Goal: Information Seeking & Learning: Learn about a topic

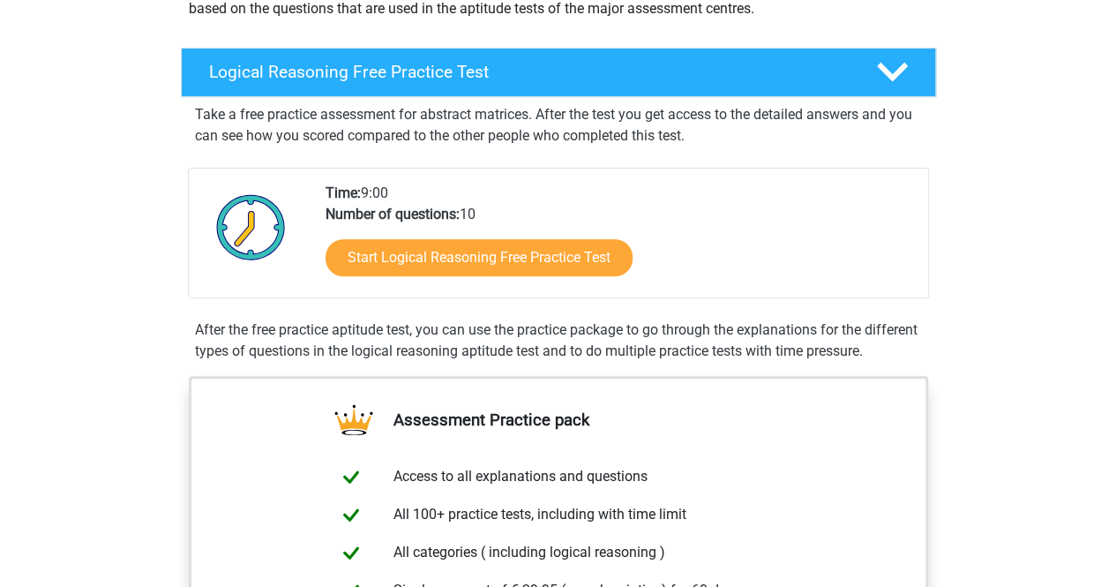
scroll to position [244, 0]
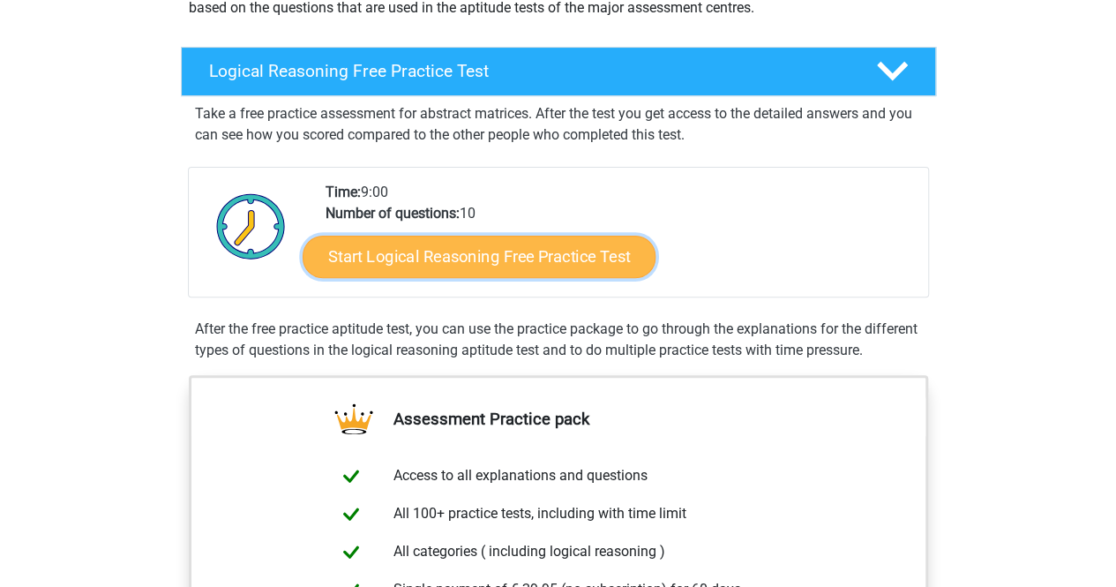
click at [520, 255] on link "Start Logical Reasoning Free Practice Test" at bounding box center [479, 256] width 353 height 42
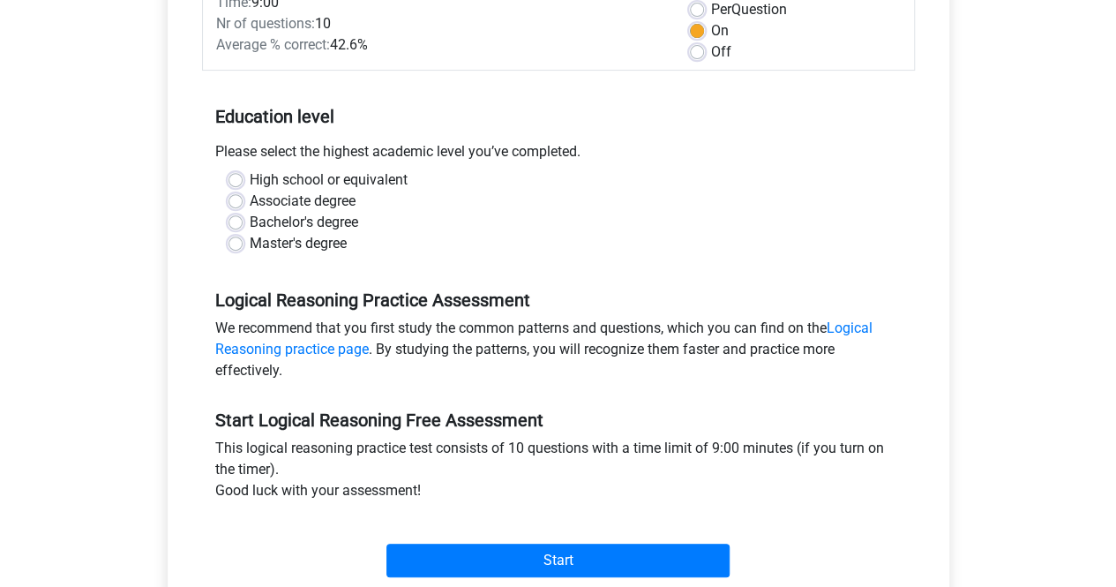
scroll to position [271, 0]
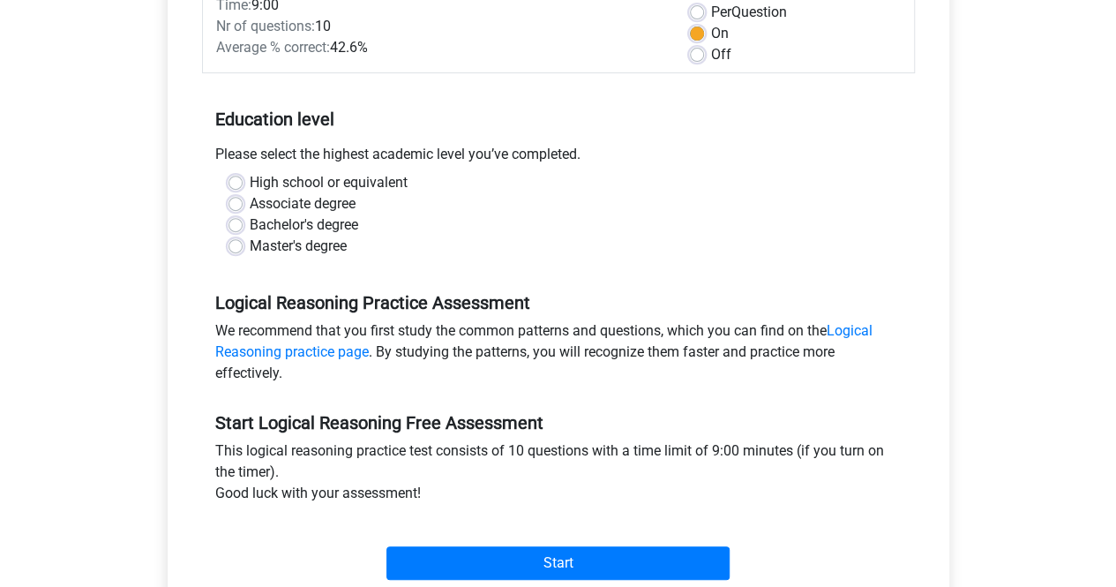
click at [243, 221] on div "Bachelor's degree" at bounding box center [558, 224] width 660 height 21
click at [250, 225] on label "Bachelor's degree" at bounding box center [304, 224] width 108 height 21
click at [240, 225] on input "Bachelor's degree" at bounding box center [235, 223] width 14 height 18
radio input "true"
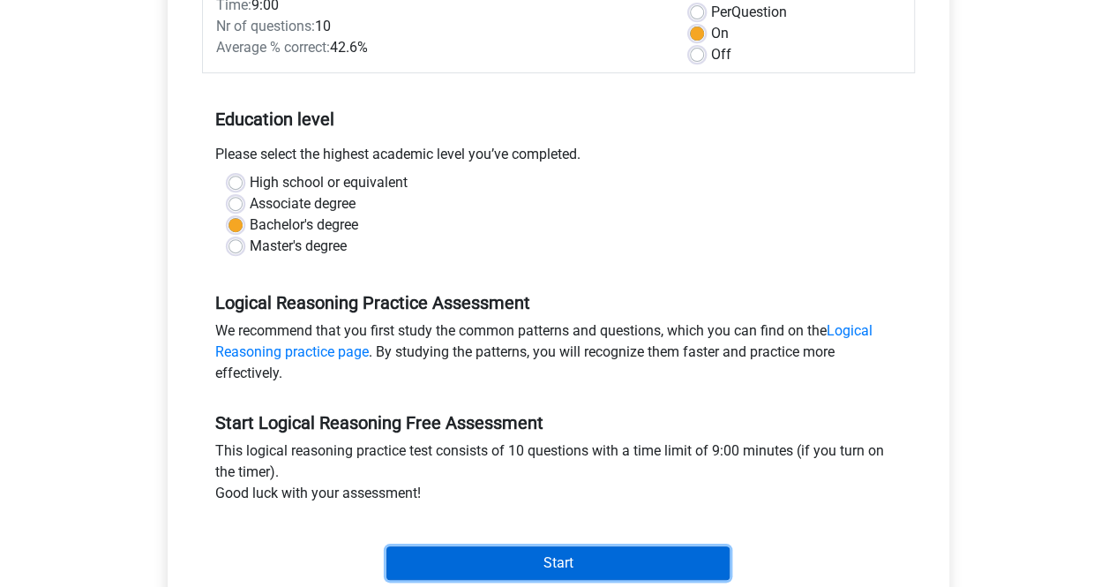
click at [610, 561] on input "Start" at bounding box center [557, 563] width 343 height 34
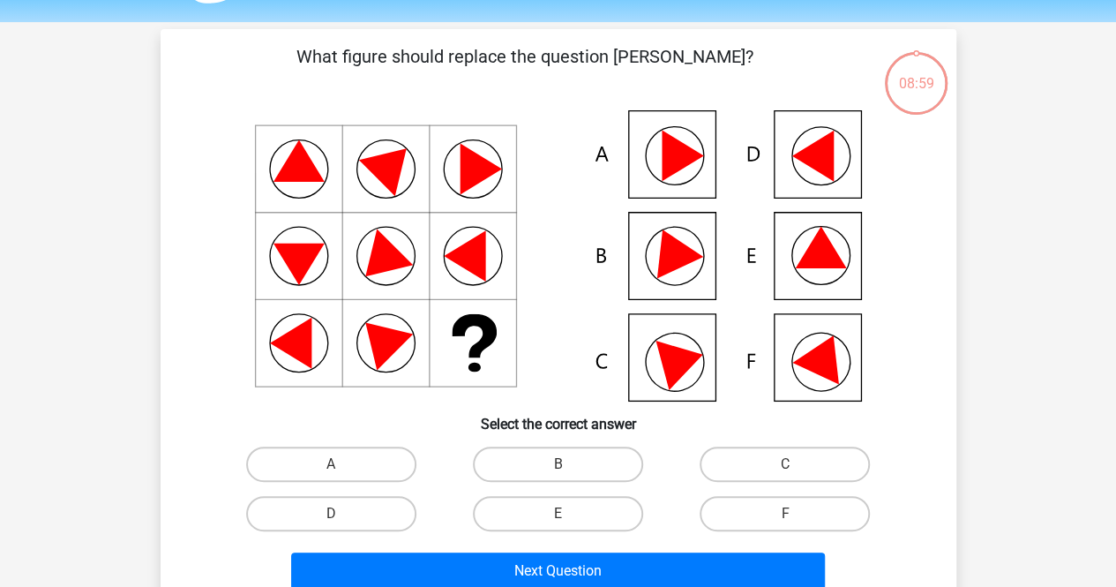
scroll to position [71, 0]
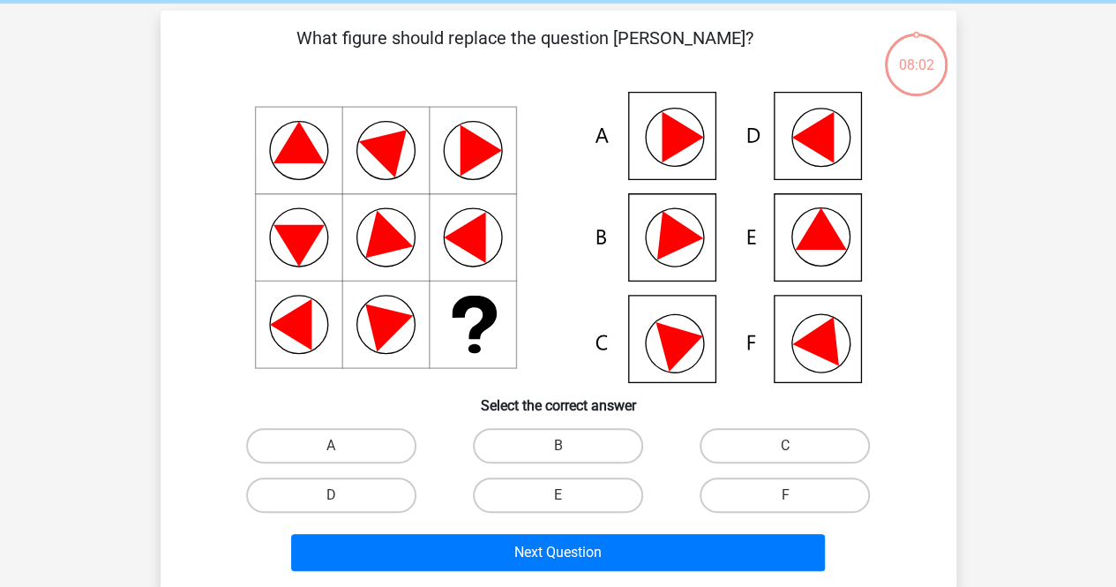
click at [693, 244] on icon at bounding box center [558, 237] width 711 height 291
click at [668, 234] on icon at bounding box center [671, 229] width 64 height 59
click at [556, 452] on label "B" at bounding box center [558, 445] width 170 height 35
click at [557, 452] on input "B" at bounding box center [562, 450] width 11 height 11
radio input "true"
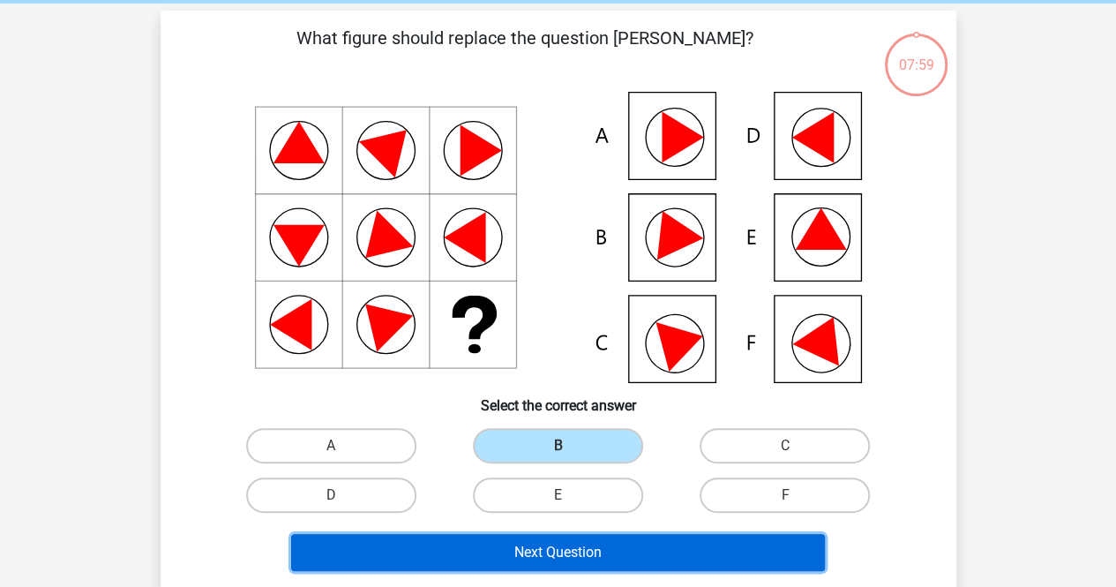
click at [556, 546] on button "Next Question" at bounding box center [558, 552] width 534 height 37
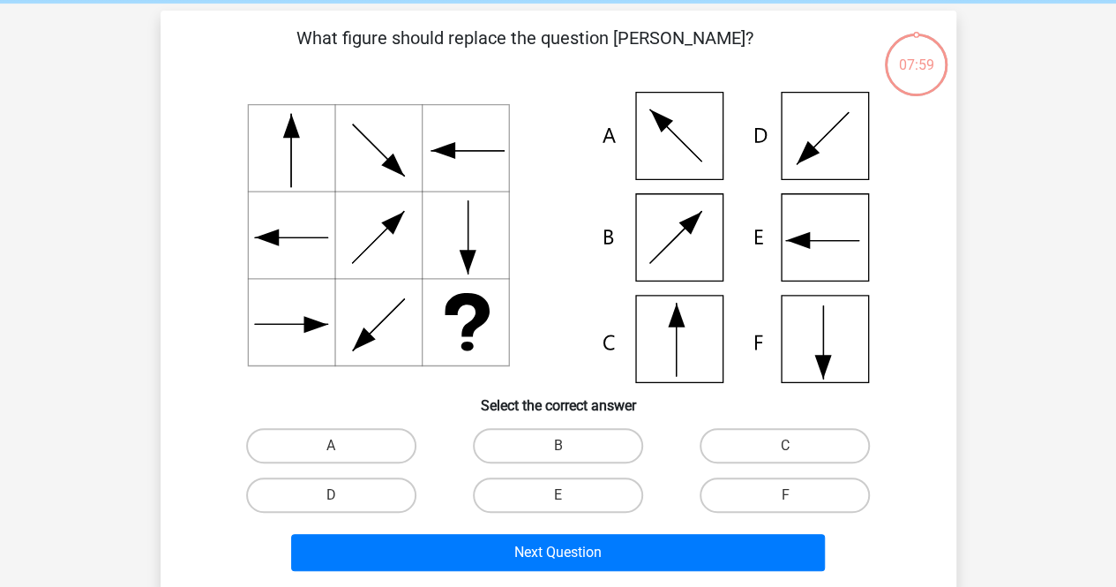
scroll to position [81, 0]
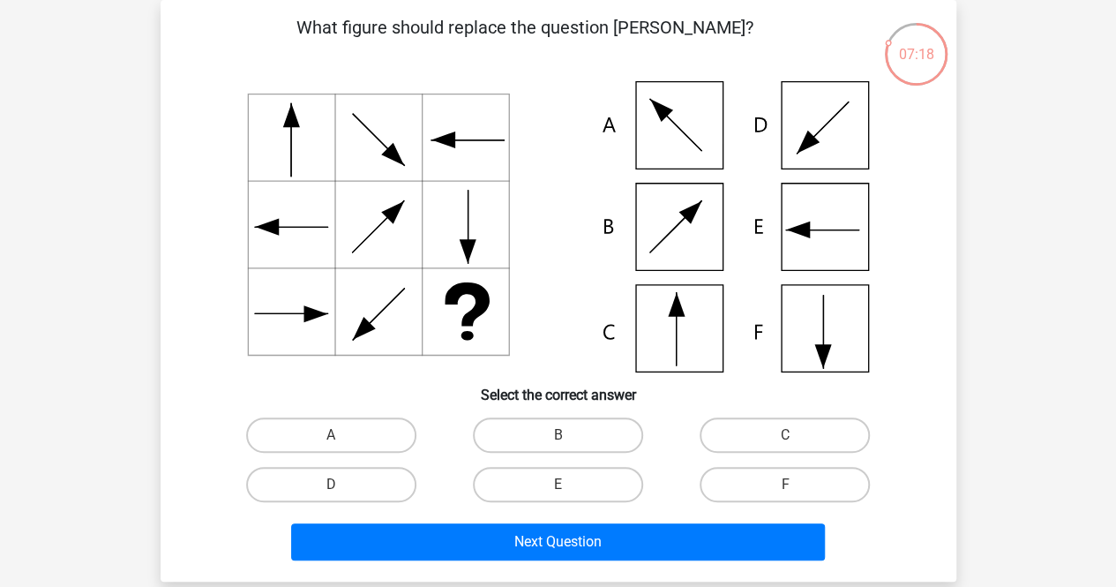
click at [828, 249] on icon at bounding box center [558, 226] width 711 height 291
click at [544, 479] on label "E" at bounding box center [558, 484] width 170 height 35
click at [557, 484] on input "E" at bounding box center [562, 489] width 11 height 11
radio input "true"
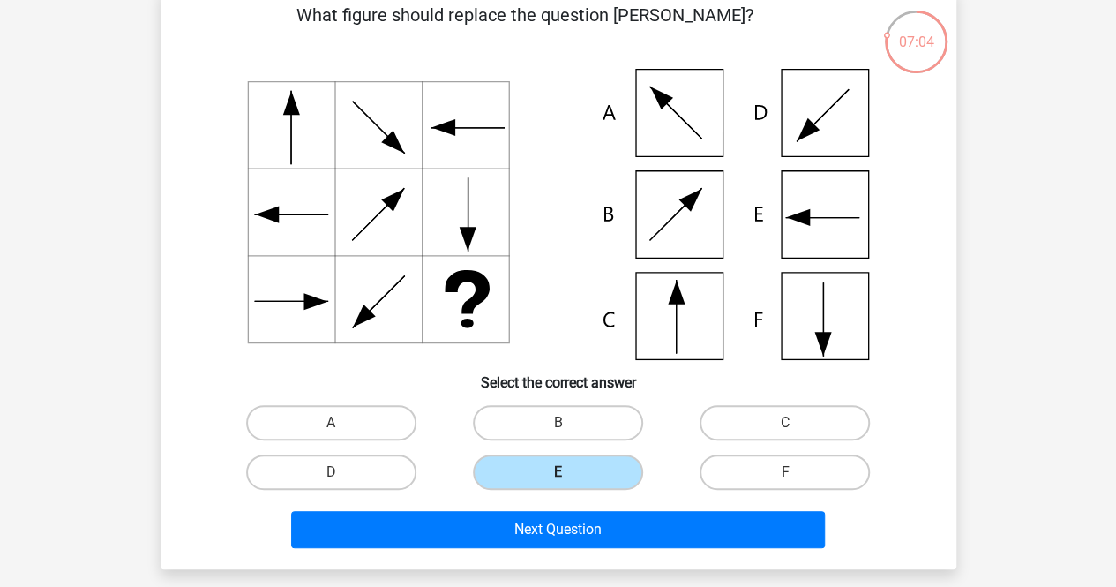
scroll to position [94, 0]
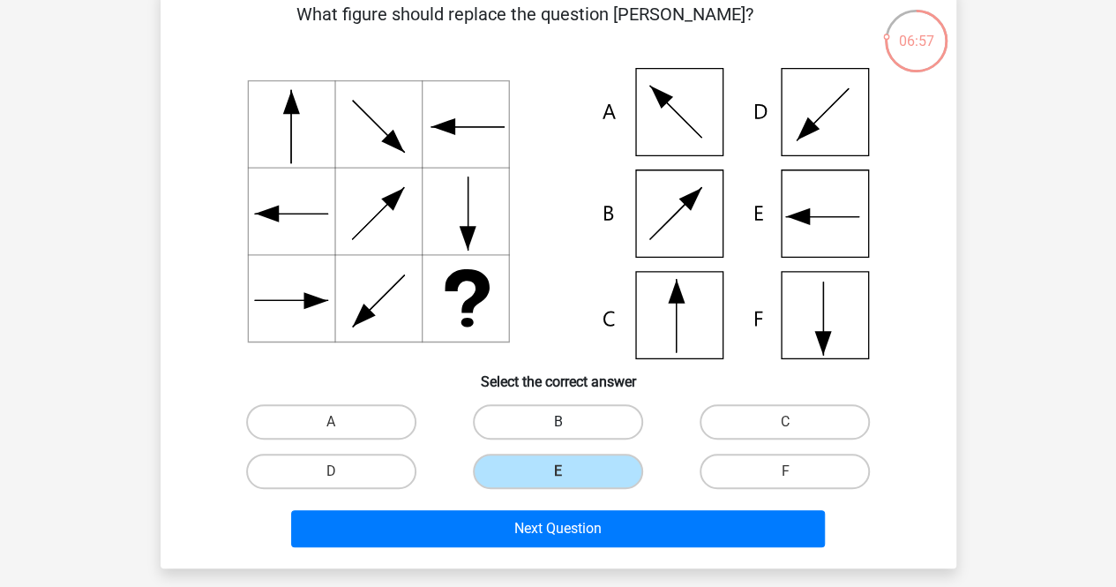
click at [556, 423] on label "B" at bounding box center [558, 421] width 170 height 35
click at [557, 423] on input "B" at bounding box center [562, 427] width 11 height 11
radio input "true"
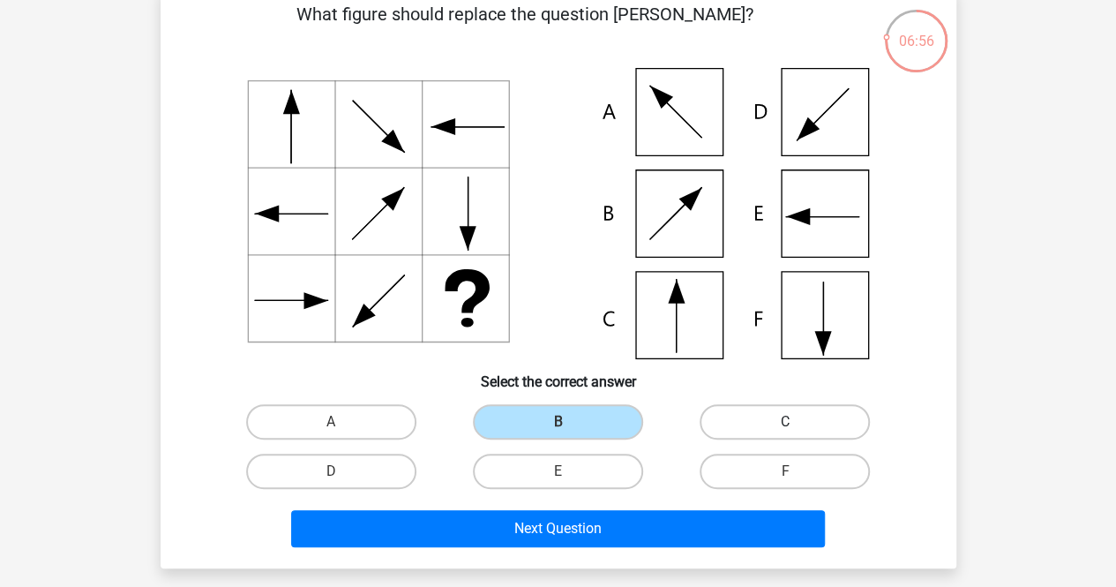
click at [794, 414] on label "C" at bounding box center [784, 421] width 170 height 35
click at [794, 422] on input "C" at bounding box center [790, 427] width 11 height 11
radio input "true"
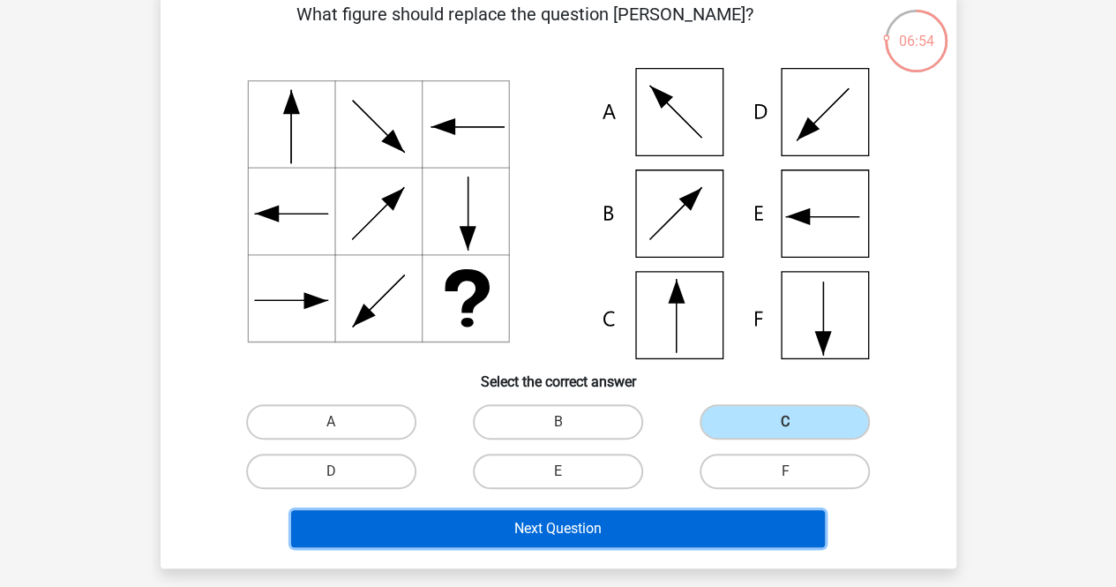
click at [583, 527] on button "Next Question" at bounding box center [558, 528] width 534 height 37
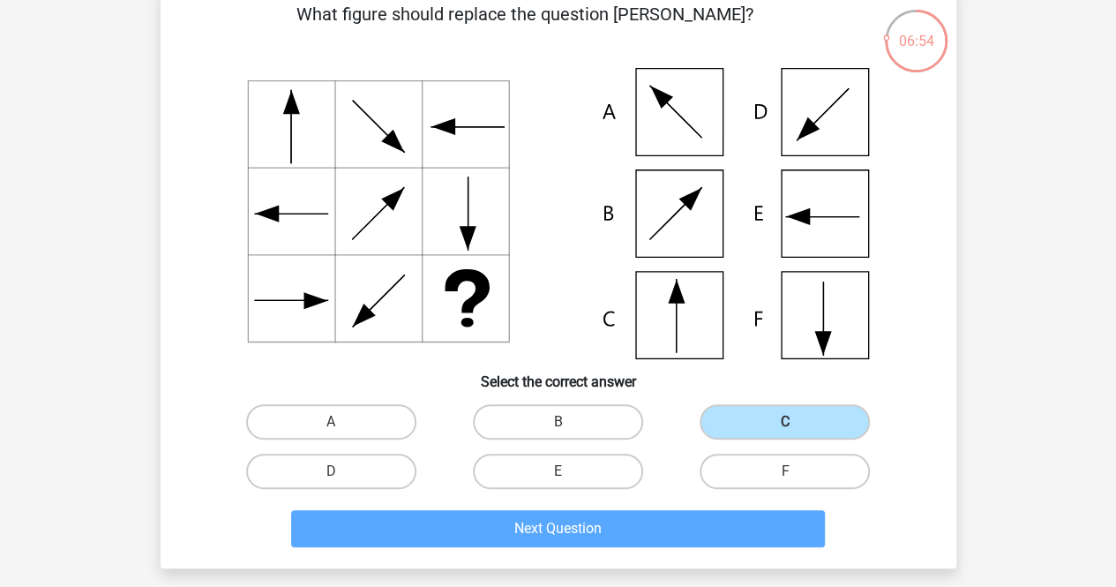
scroll to position [81, 0]
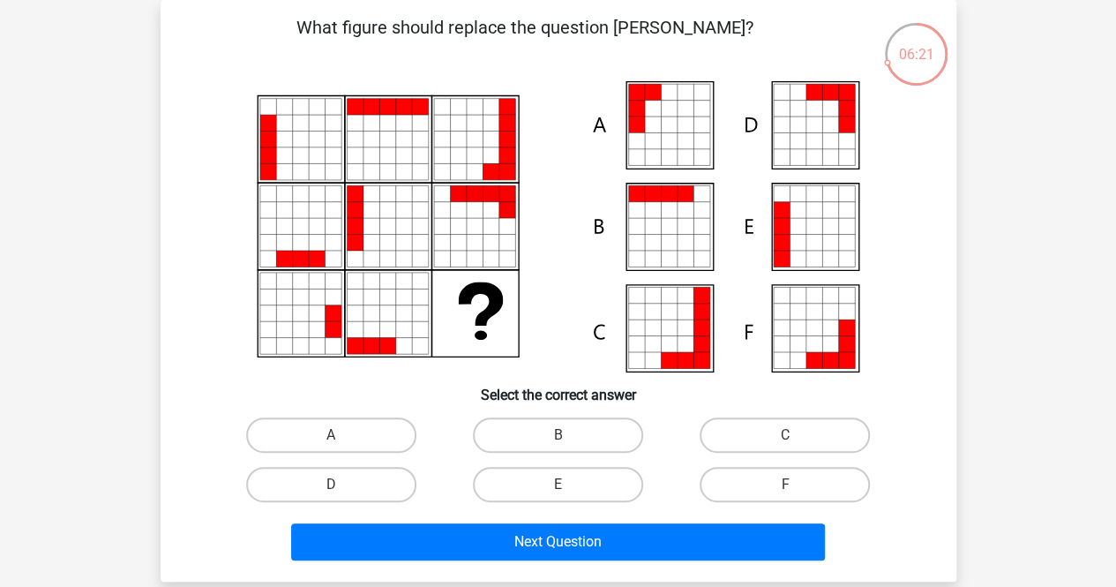
click at [660, 130] on icon at bounding box center [653, 124] width 16 height 16
click at [399, 433] on label "A" at bounding box center [331, 434] width 170 height 35
click at [342, 435] on input "A" at bounding box center [336, 440] width 11 height 11
radio input "true"
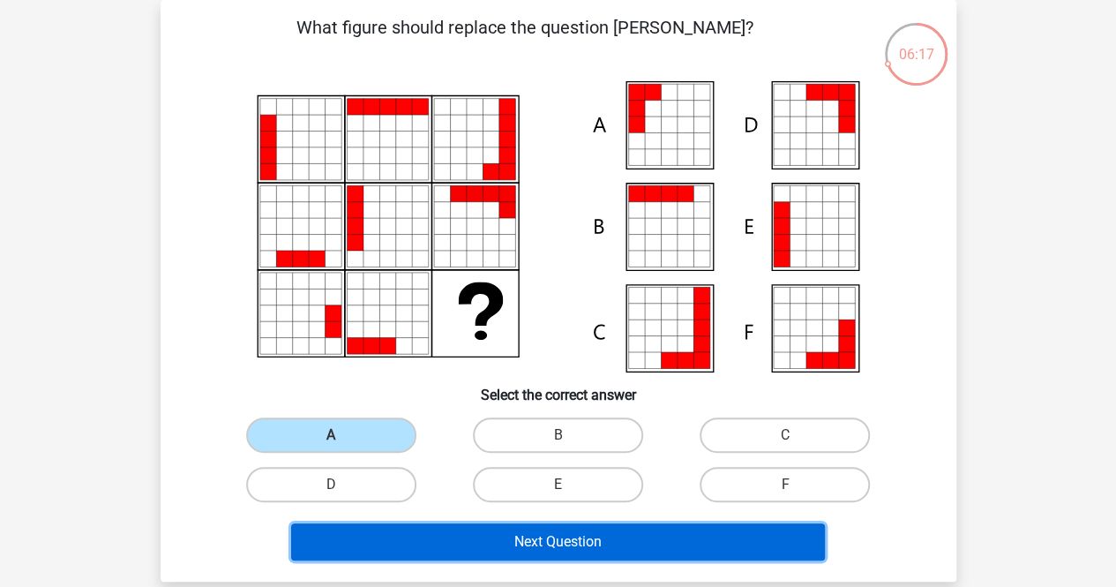
click at [587, 542] on button "Next Question" at bounding box center [558, 541] width 534 height 37
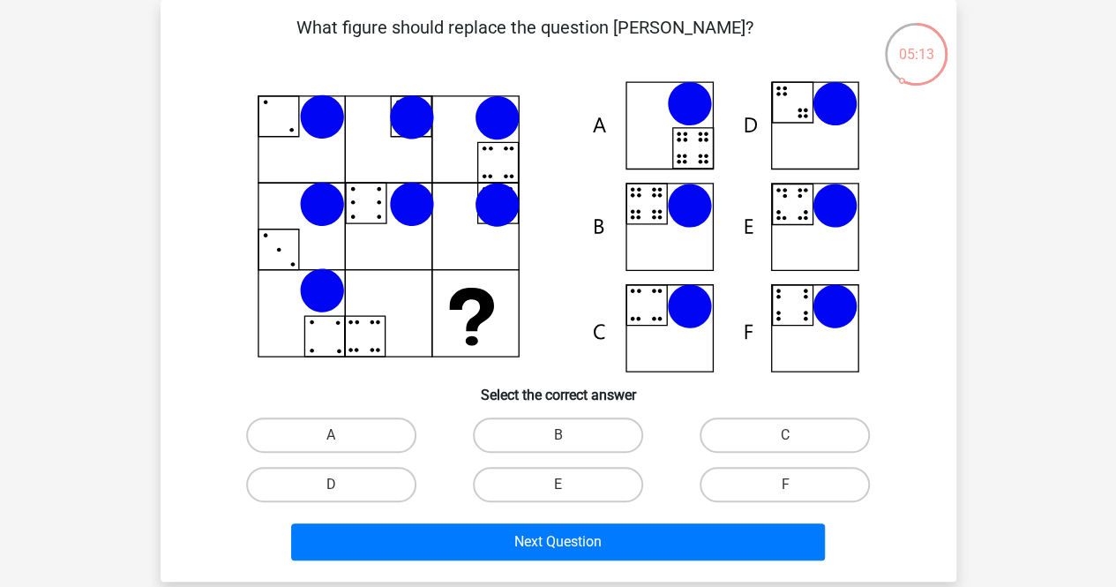
click at [815, 227] on icon at bounding box center [558, 226] width 711 height 291
click at [573, 482] on label "E" at bounding box center [558, 484] width 170 height 35
click at [569, 484] on input "E" at bounding box center [562, 489] width 11 height 11
radio input "true"
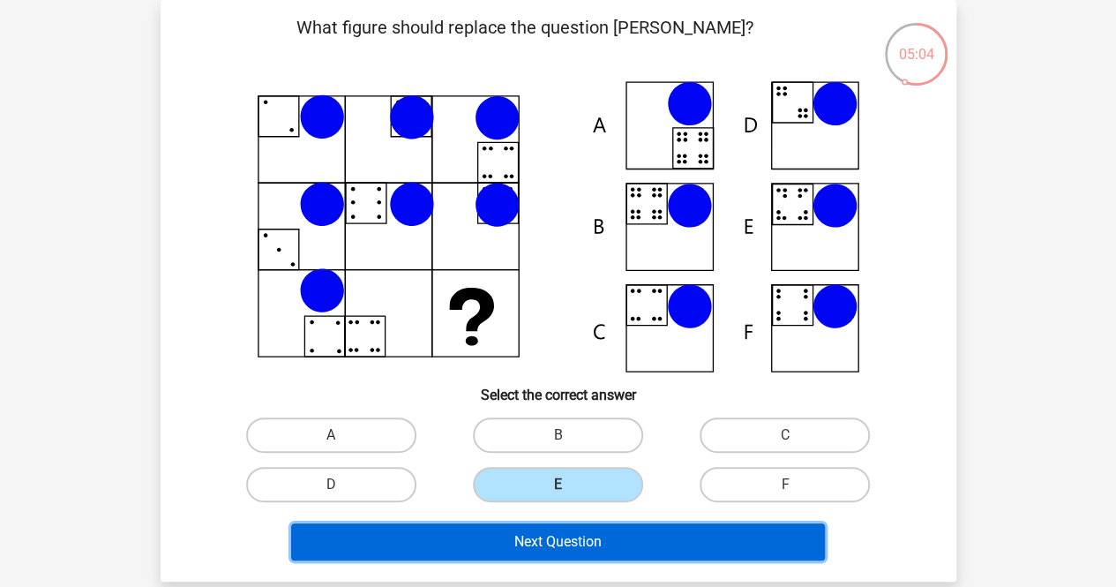
click at [591, 544] on button "Next Question" at bounding box center [558, 541] width 534 height 37
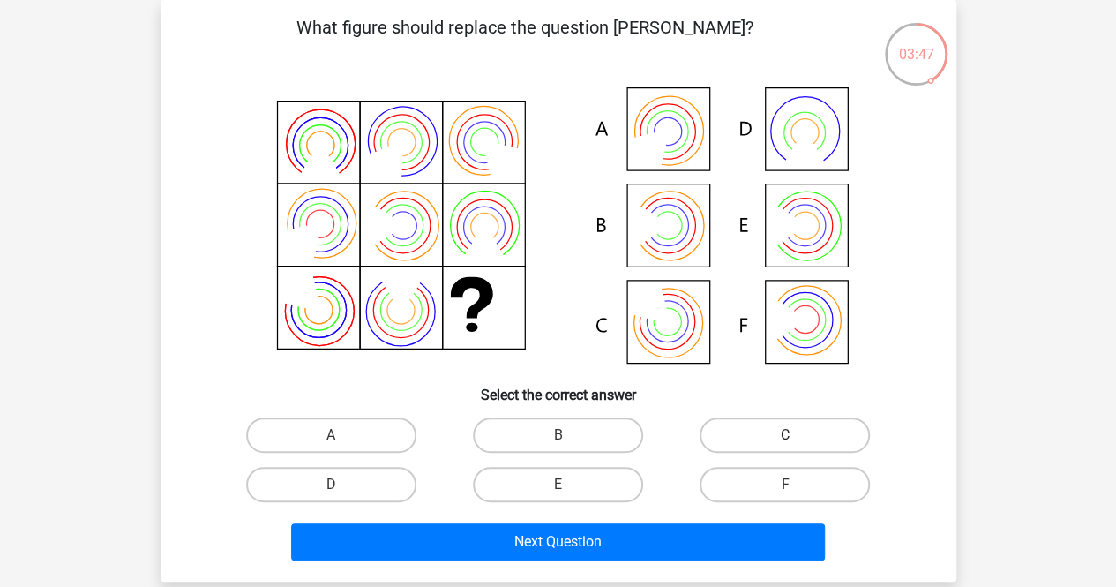
click at [746, 433] on label "C" at bounding box center [784, 434] width 170 height 35
click at [785, 435] on input "C" at bounding box center [790, 440] width 11 height 11
radio input "true"
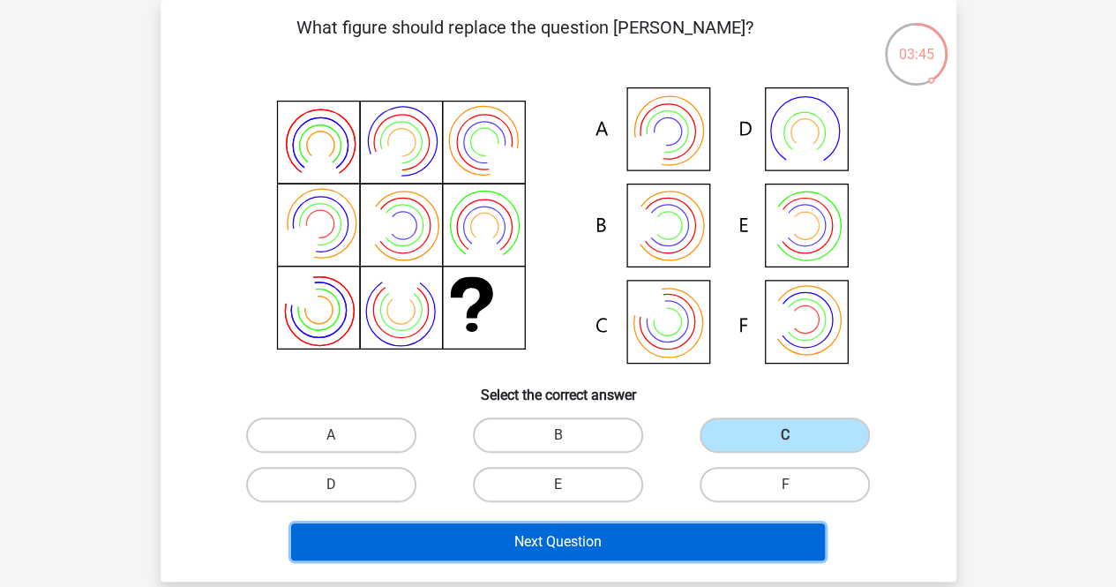
click at [569, 543] on button "Next Question" at bounding box center [558, 541] width 534 height 37
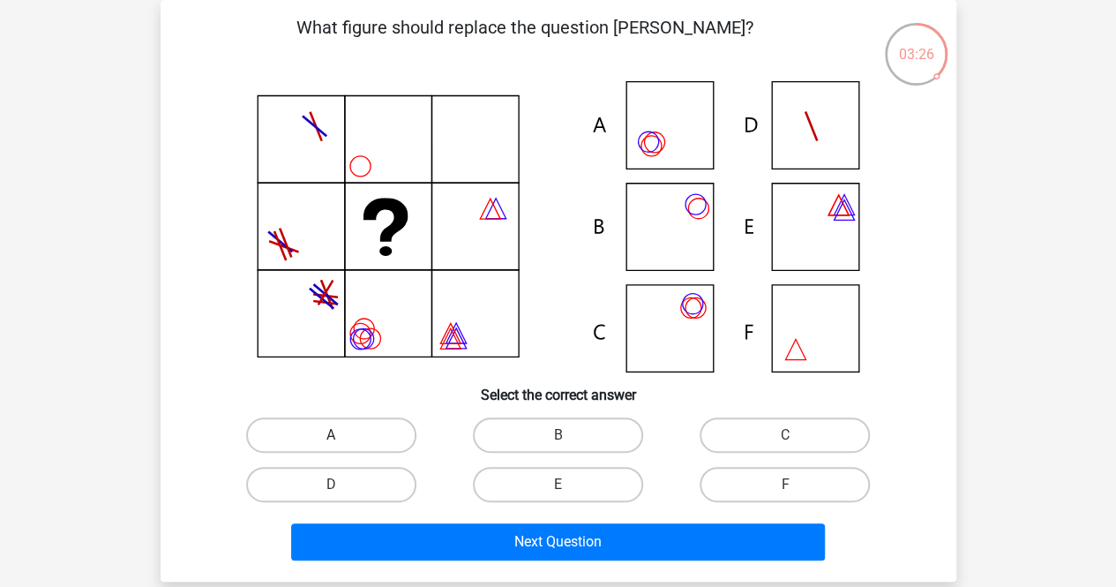
click at [363, 432] on label "A" at bounding box center [331, 434] width 170 height 35
click at [342, 435] on input "A" at bounding box center [336, 440] width 11 height 11
radio input "true"
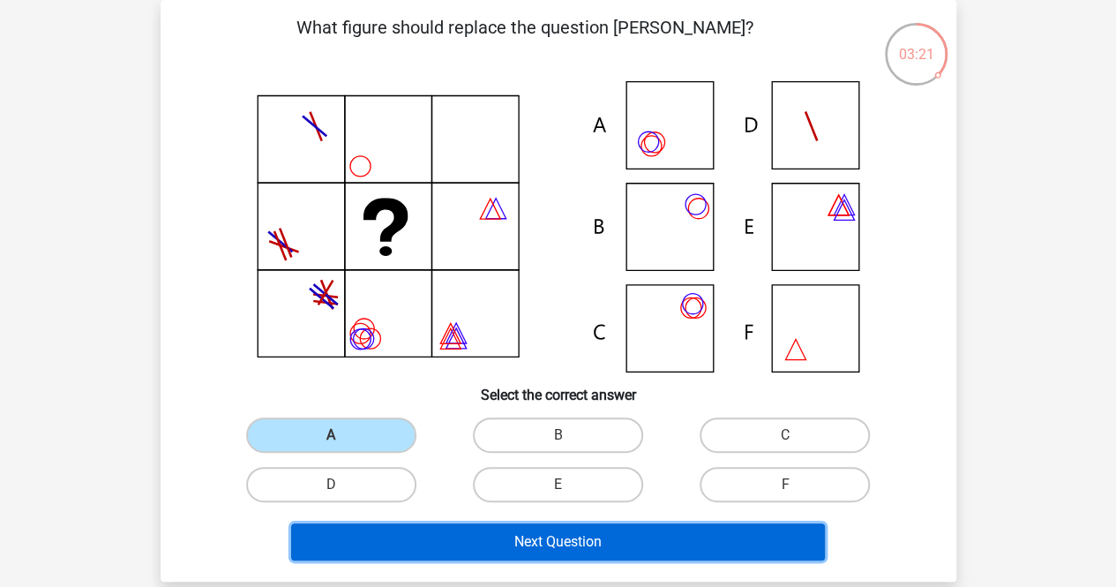
click at [547, 539] on button "Next Question" at bounding box center [558, 541] width 534 height 37
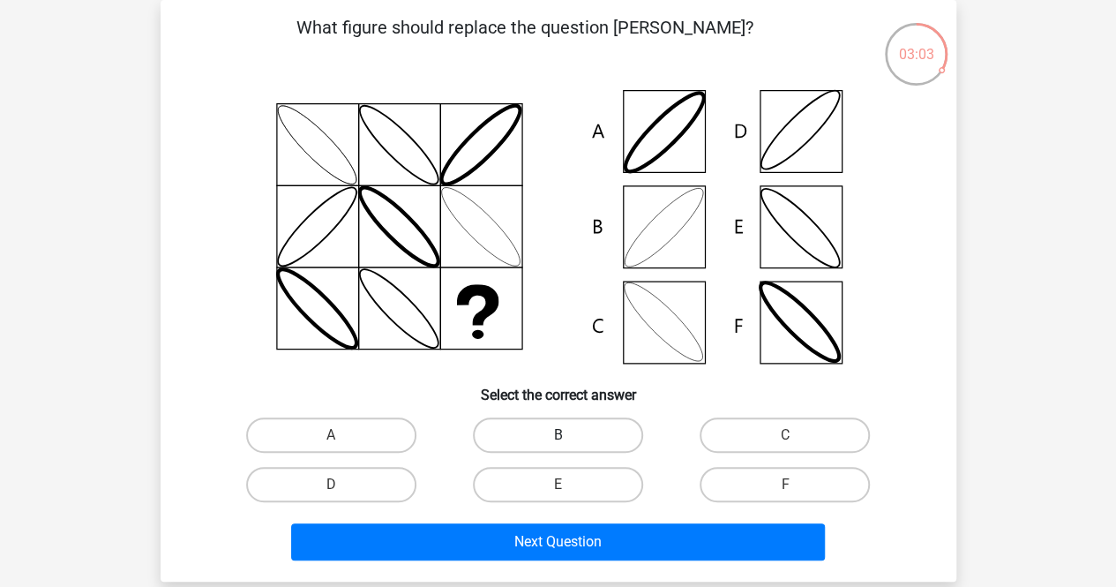
click at [543, 440] on label "B" at bounding box center [558, 434] width 170 height 35
click at [557, 440] on input "B" at bounding box center [562, 440] width 11 height 11
radio input "true"
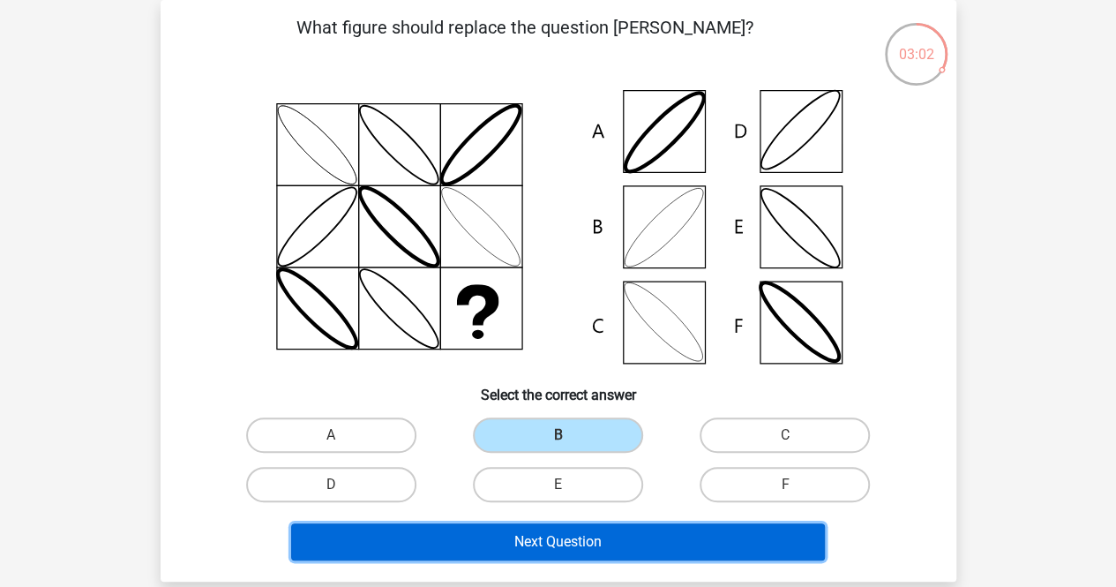
click at [531, 532] on button "Next Question" at bounding box center [558, 541] width 534 height 37
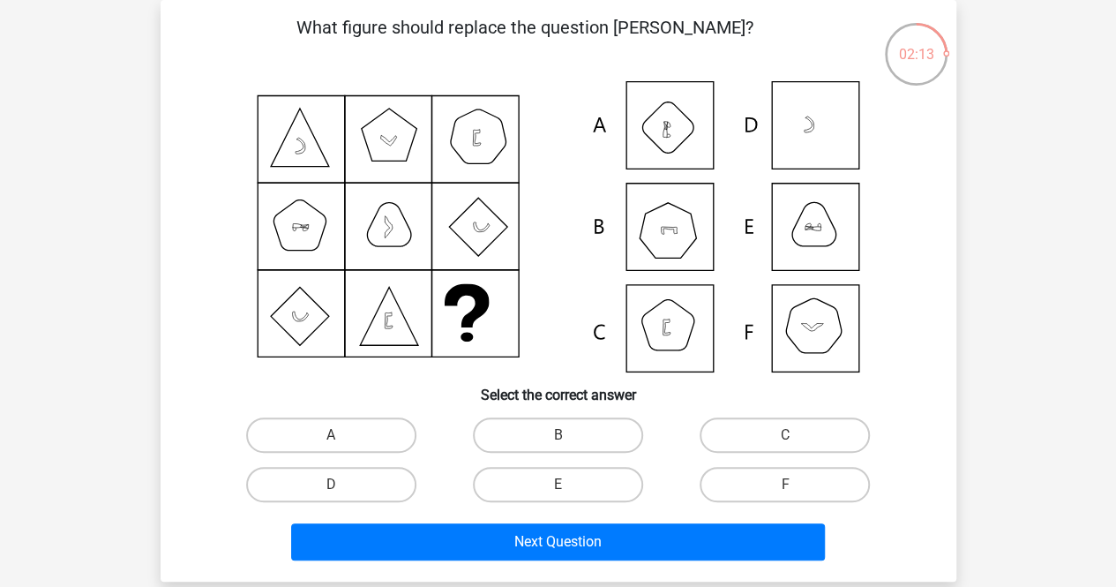
click at [662, 312] on icon at bounding box center [558, 226] width 711 height 291
click at [762, 442] on label "C" at bounding box center [784, 434] width 170 height 35
click at [785, 442] on input "C" at bounding box center [790, 440] width 11 height 11
radio input "true"
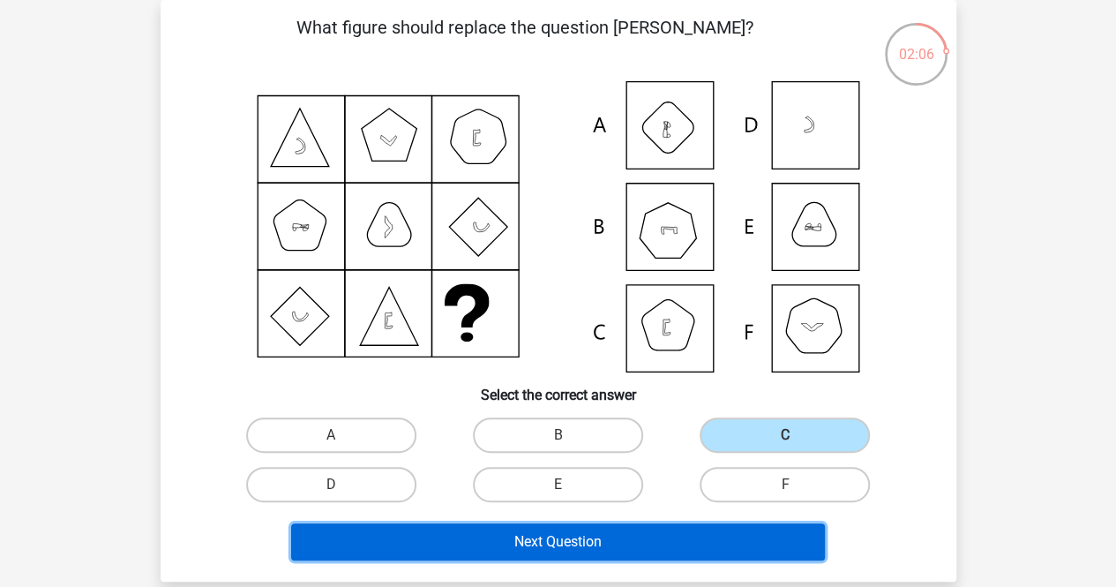
click at [602, 535] on button "Next Question" at bounding box center [558, 541] width 534 height 37
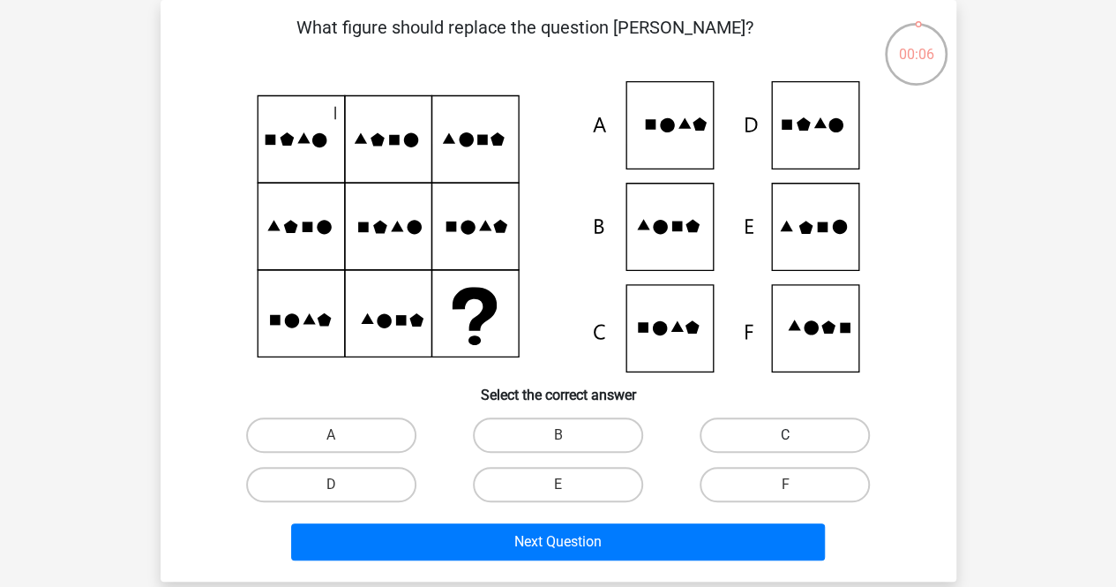
click at [771, 431] on label "C" at bounding box center [784, 434] width 170 height 35
click at [785, 435] on input "C" at bounding box center [790, 440] width 11 height 11
radio input "true"
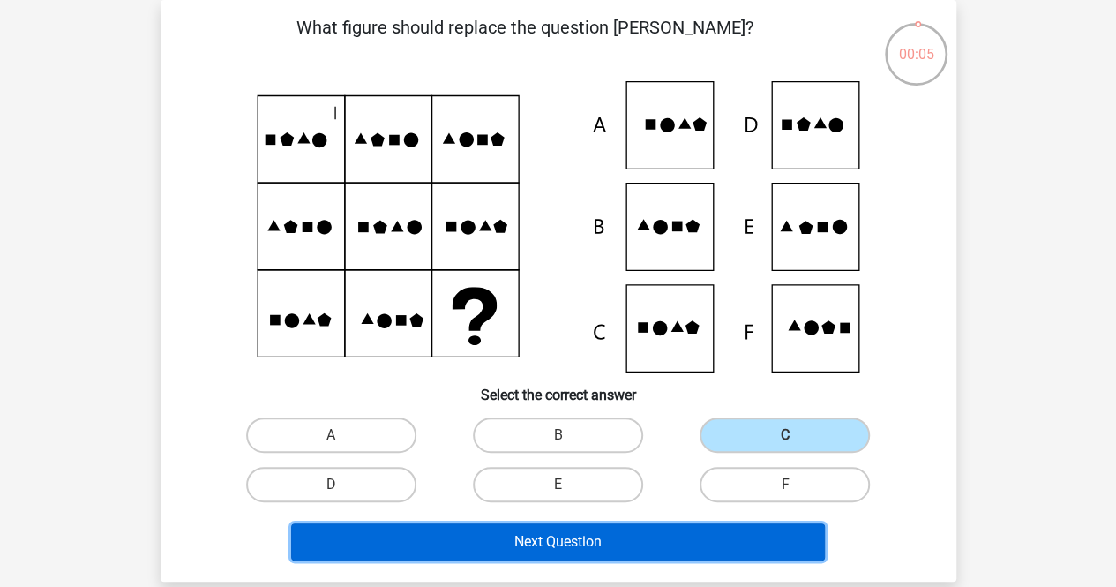
click at [653, 543] on button "Next Question" at bounding box center [558, 541] width 534 height 37
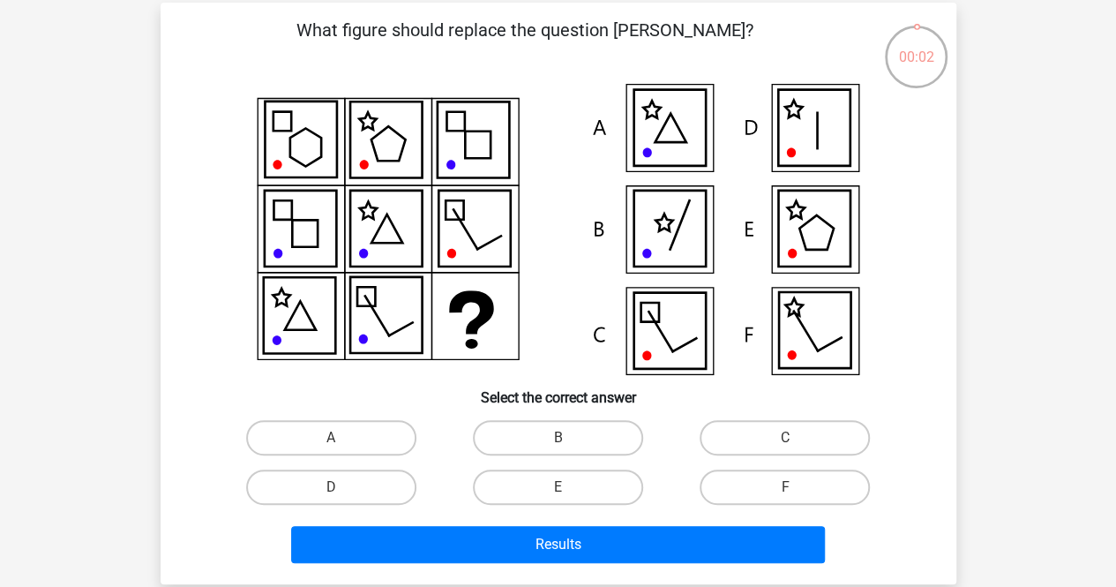
scroll to position [78, 0]
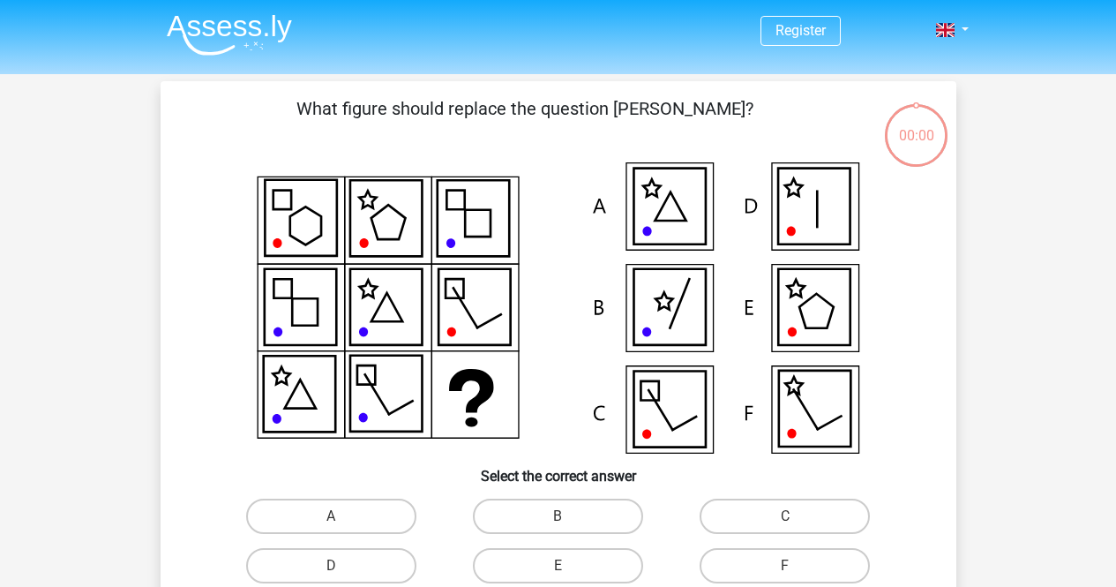
scroll to position [78, 0]
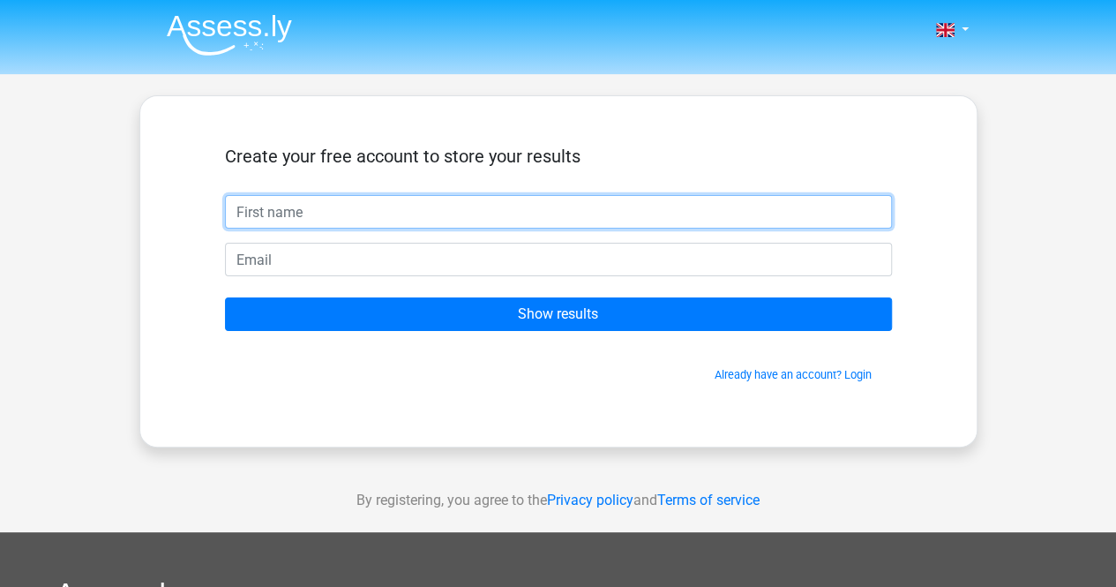
click at [476, 225] on input "text" at bounding box center [558, 212] width 667 height 34
type input "Aisha"
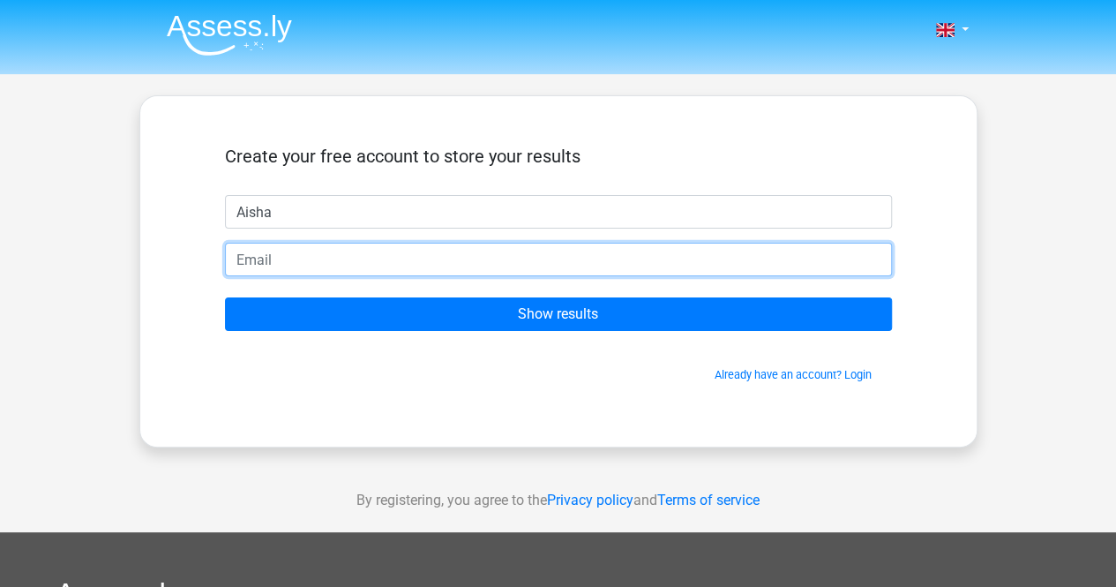
click at [386, 257] on input "email" at bounding box center [558, 260] width 667 height 34
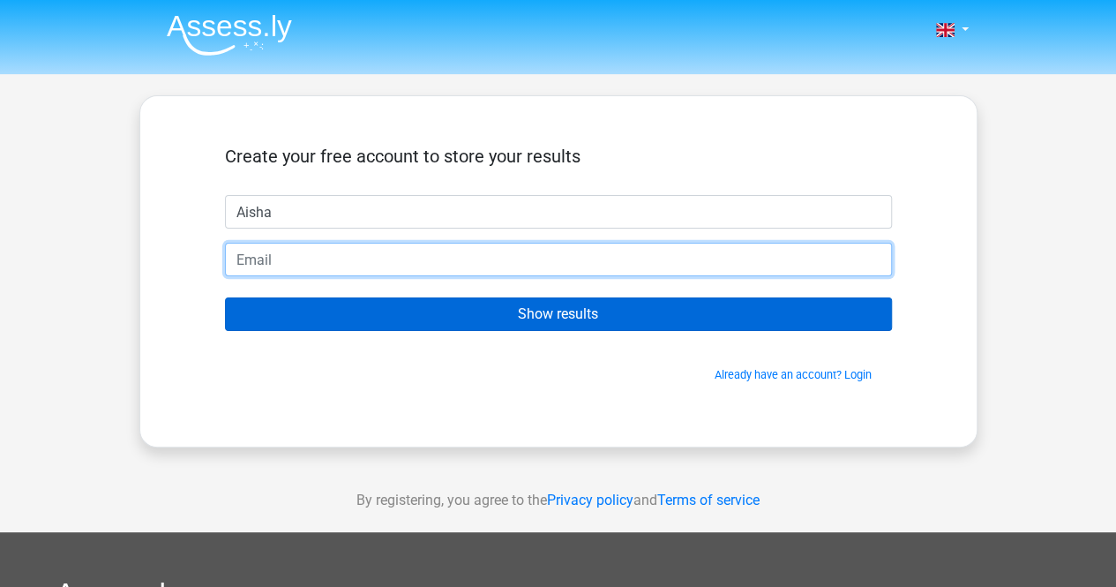
type input "[EMAIL_ADDRESS][DOMAIN_NAME]"
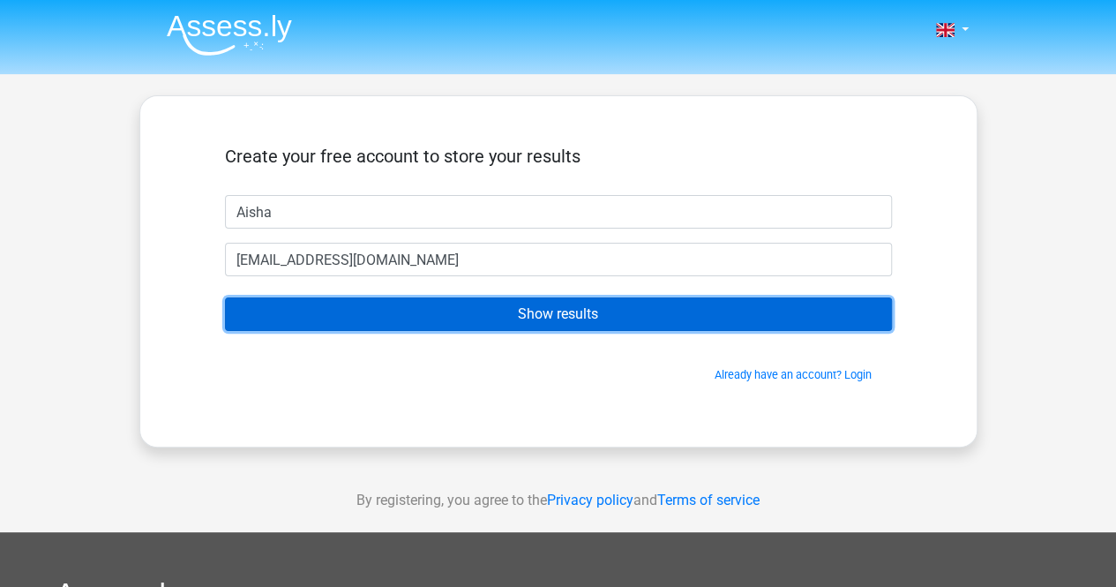
click at [487, 325] on input "Show results" at bounding box center [558, 314] width 667 height 34
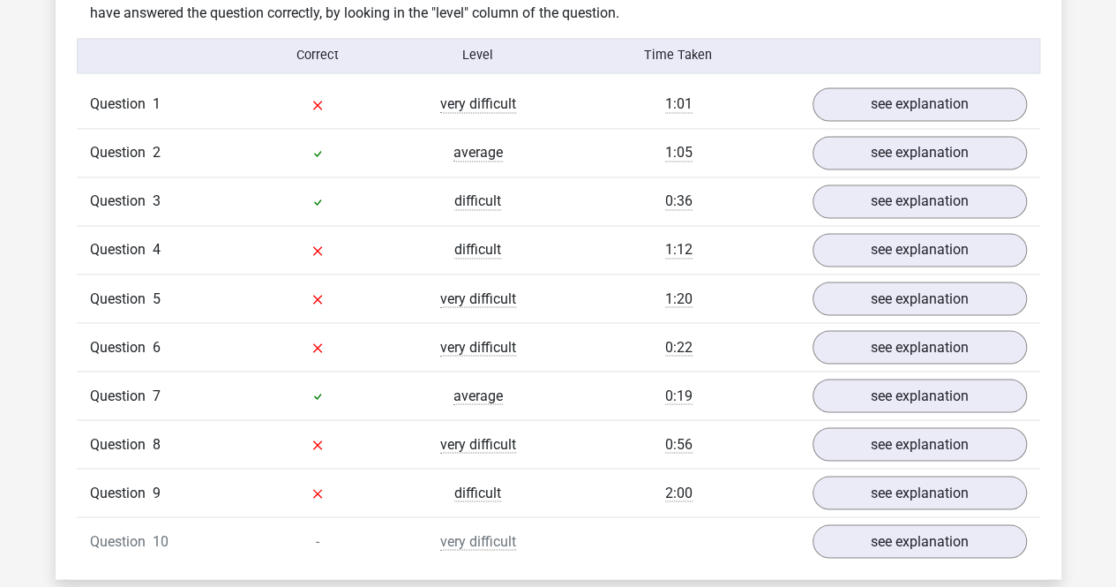
scroll to position [1404, 0]
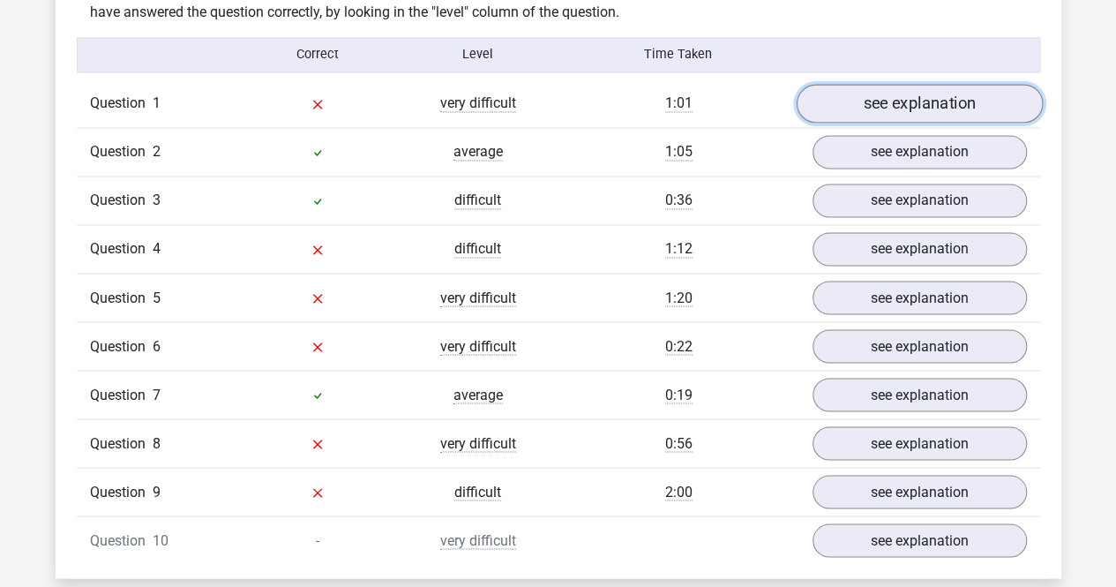
click at [908, 103] on link "see explanation" at bounding box center [919, 103] width 246 height 39
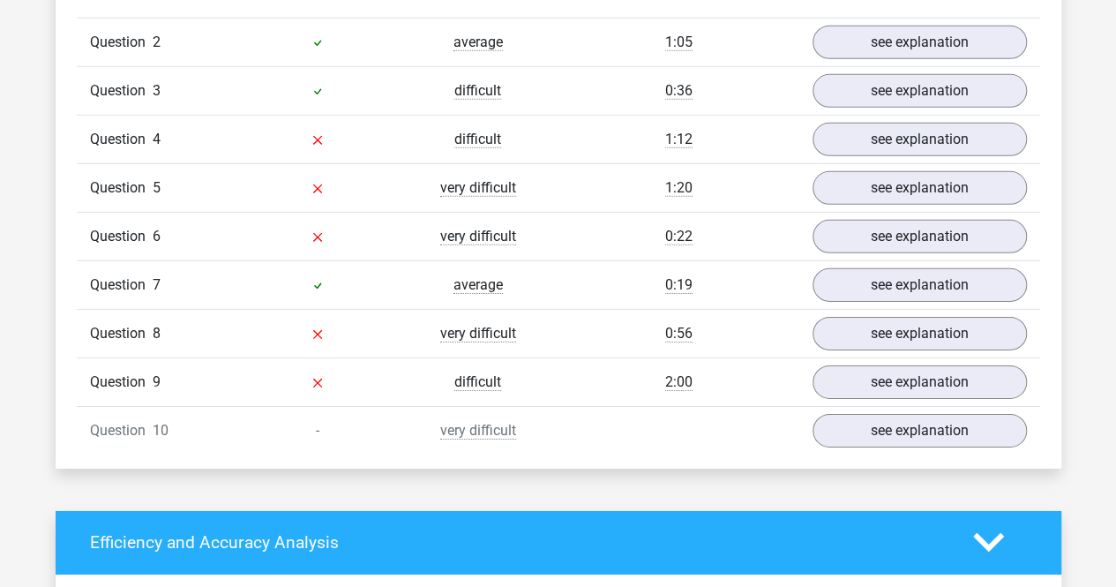
scroll to position [2639, 0]
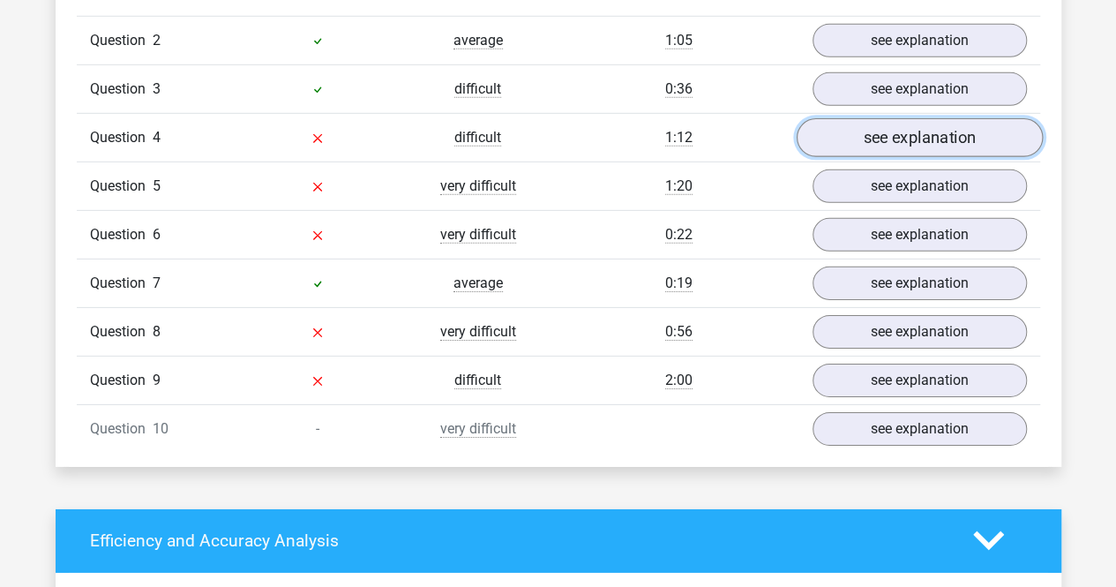
click at [1000, 133] on link "see explanation" at bounding box center [919, 137] width 246 height 39
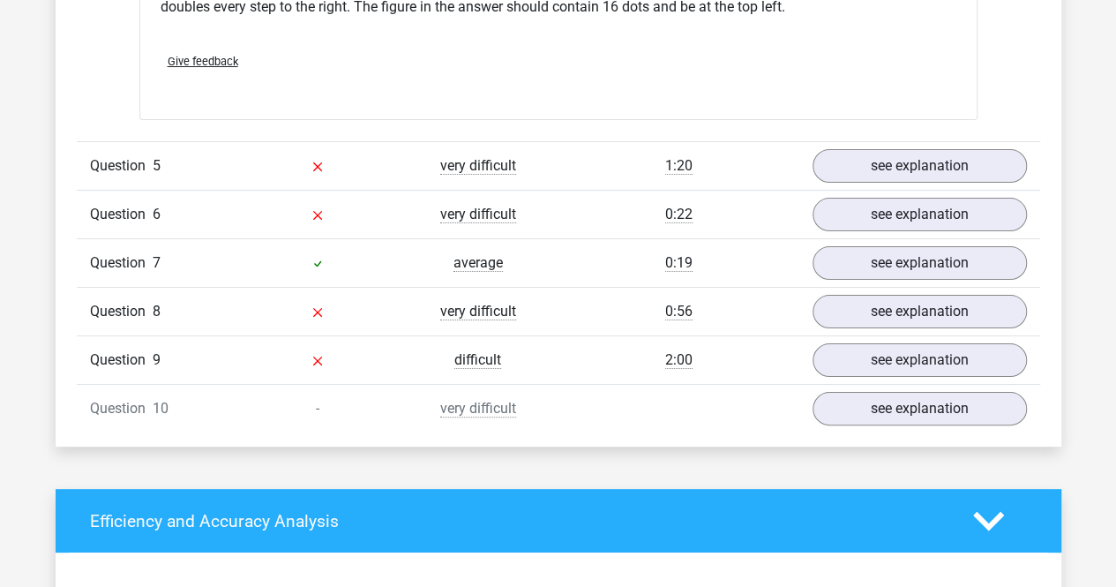
scroll to position [3411, 0]
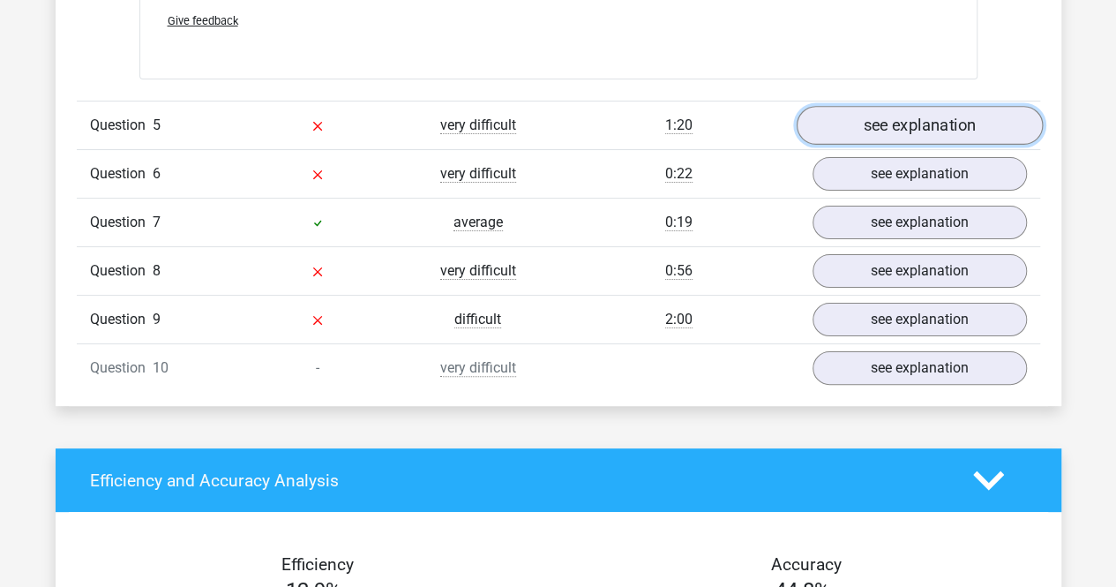
click at [898, 111] on link "see explanation" at bounding box center [919, 125] width 246 height 39
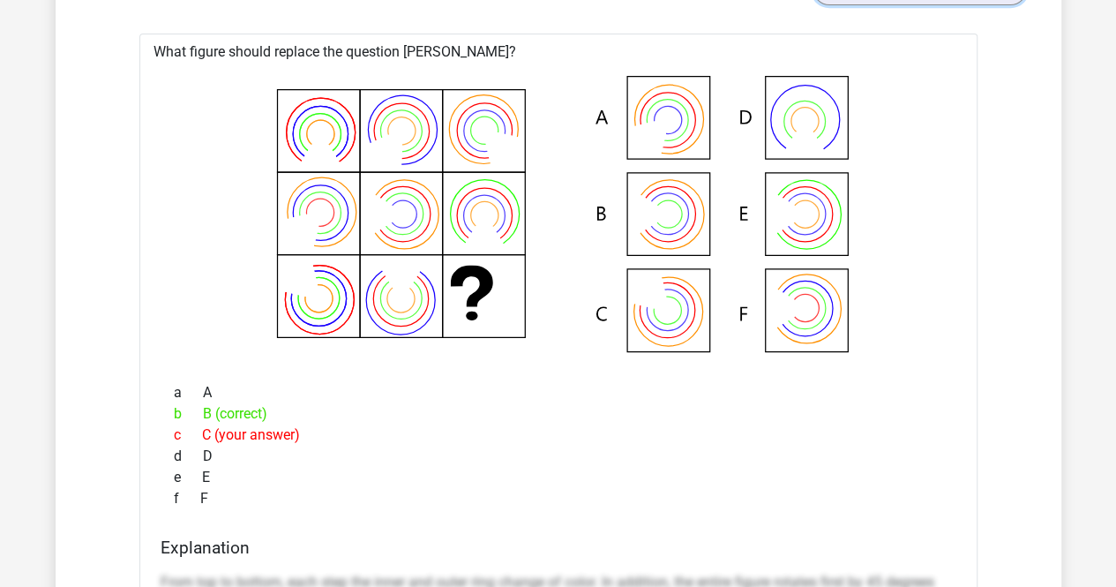
scroll to position [3565, 0]
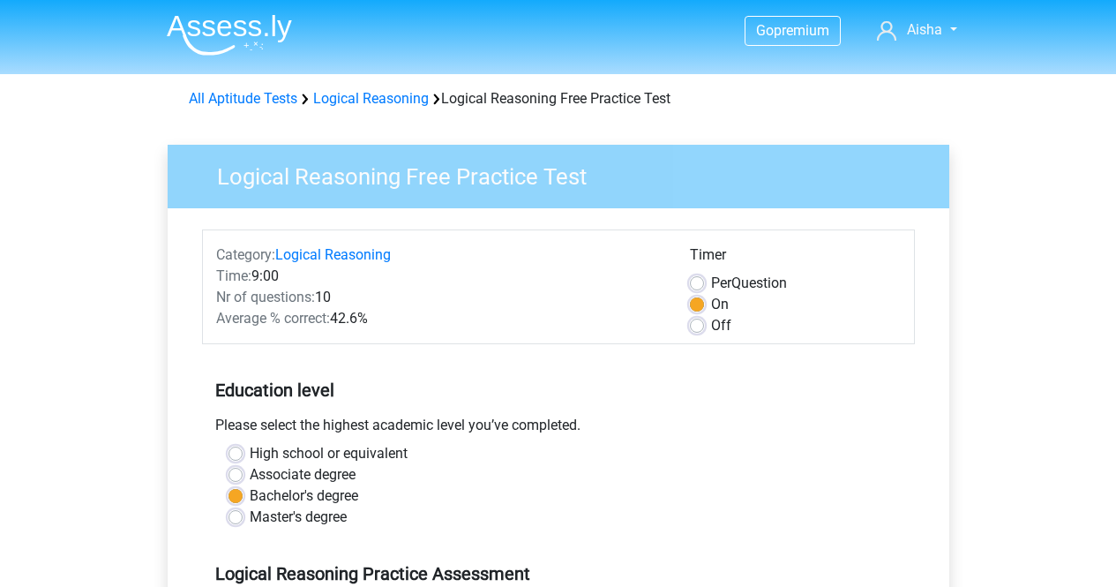
scroll to position [271, 0]
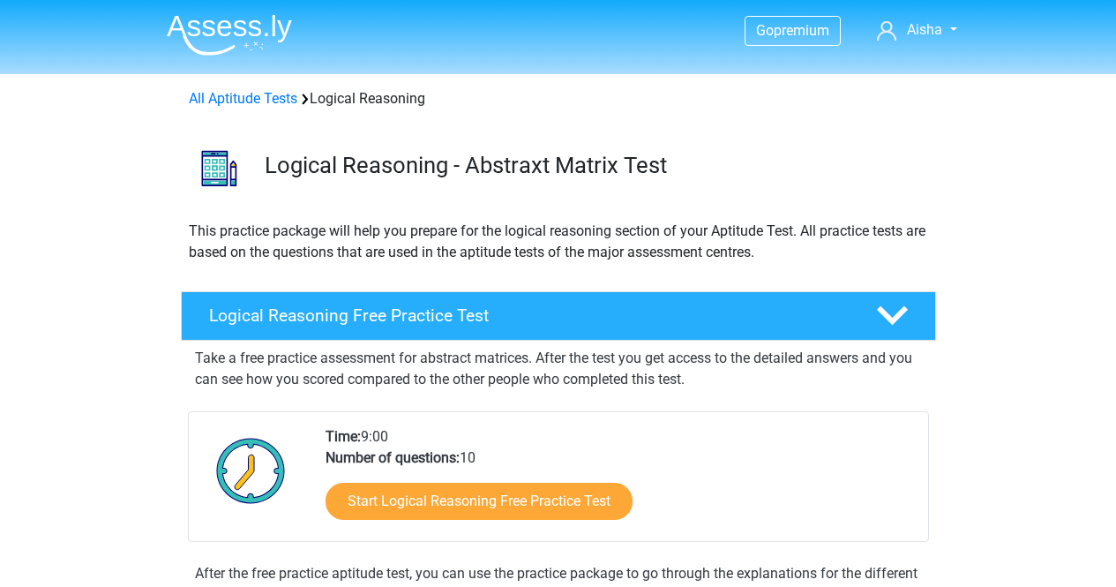
scroll to position [244, 0]
